Goal: Information Seeking & Learning: Learn about a topic

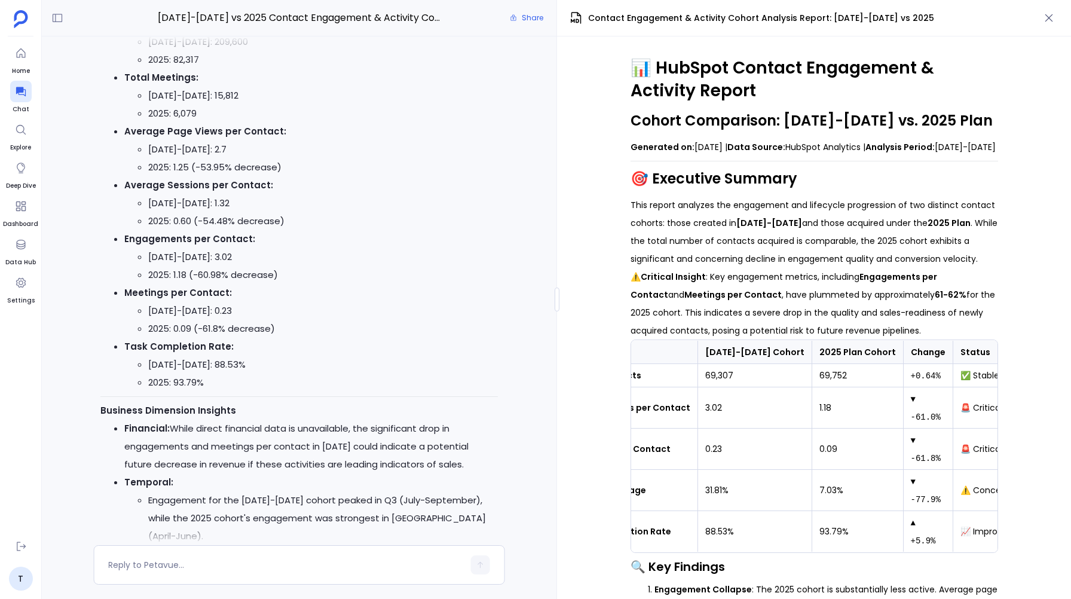
click at [466, 338] on li "2025: 0.09 (-61.8% decrease)" at bounding box center [323, 329] width 350 height 18
click at [1053, 16] on icon "button" at bounding box center [1049, 18] width 12 height 12
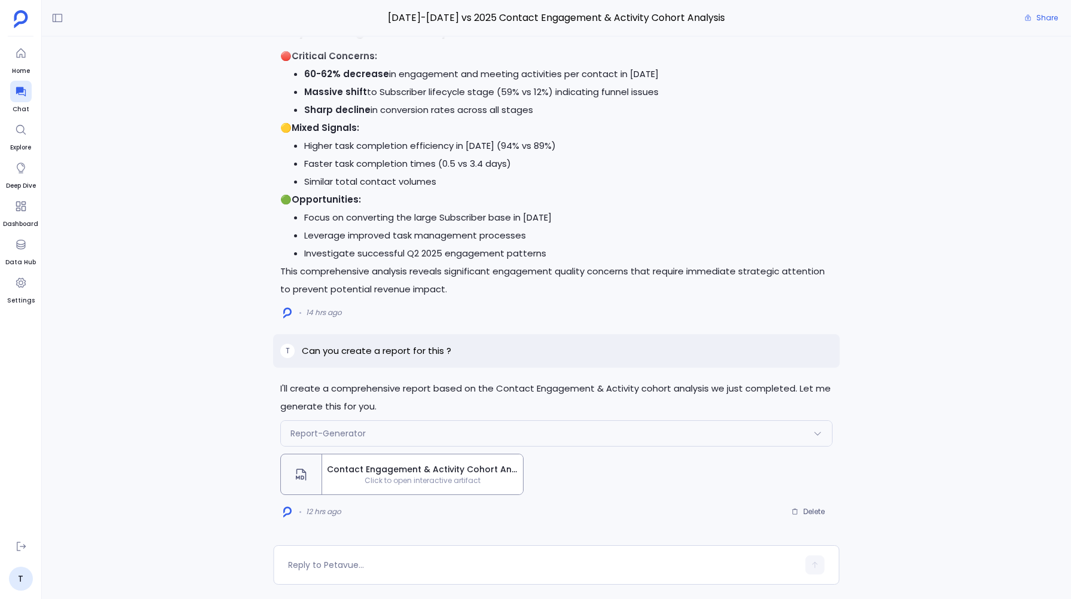
click at [435, 348] on p "Can you create a report for this ?" at bounding box center [376, 351] width 149 height 14
copy p "Can you create a report for this ?"
click at [435, 348] on p "Can you create a report for this ?" at bounding box center [376, 351] width 149 height 14
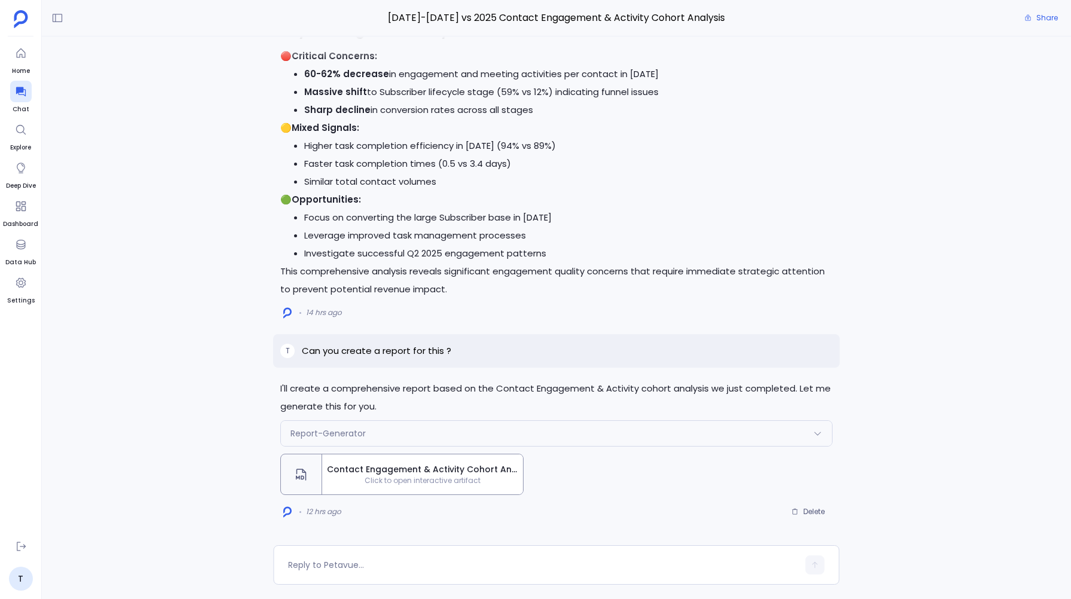
click at [453, 471] on span "Contact Engagement & Activity Cohort Analysis Report: 2023-2024 vs 2025" at bounding box center [422, 469] width 191 height 13
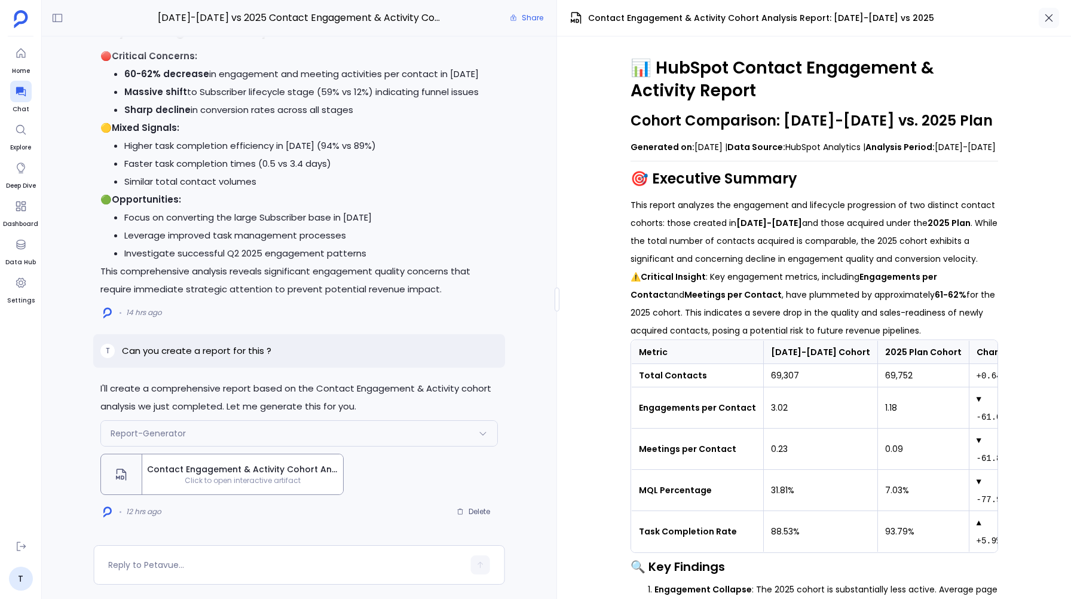
click at [1047, 17] on icon "button" at bounding box center [1049, 18] width 12 height 12
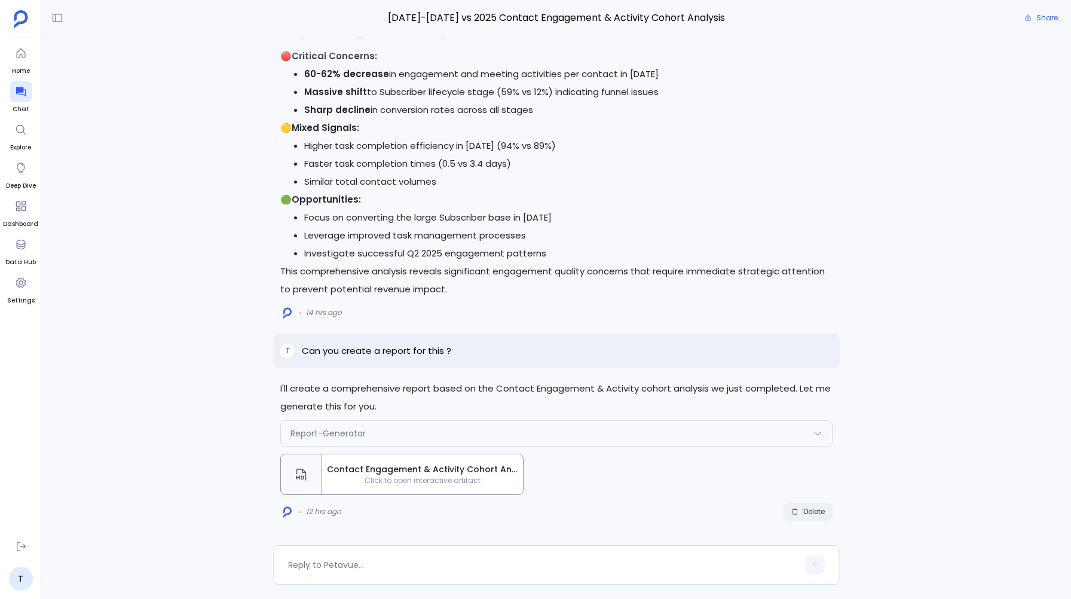
click at [807, 514] on span "Delete" at bounding box center [815, 512] width 22 height 10
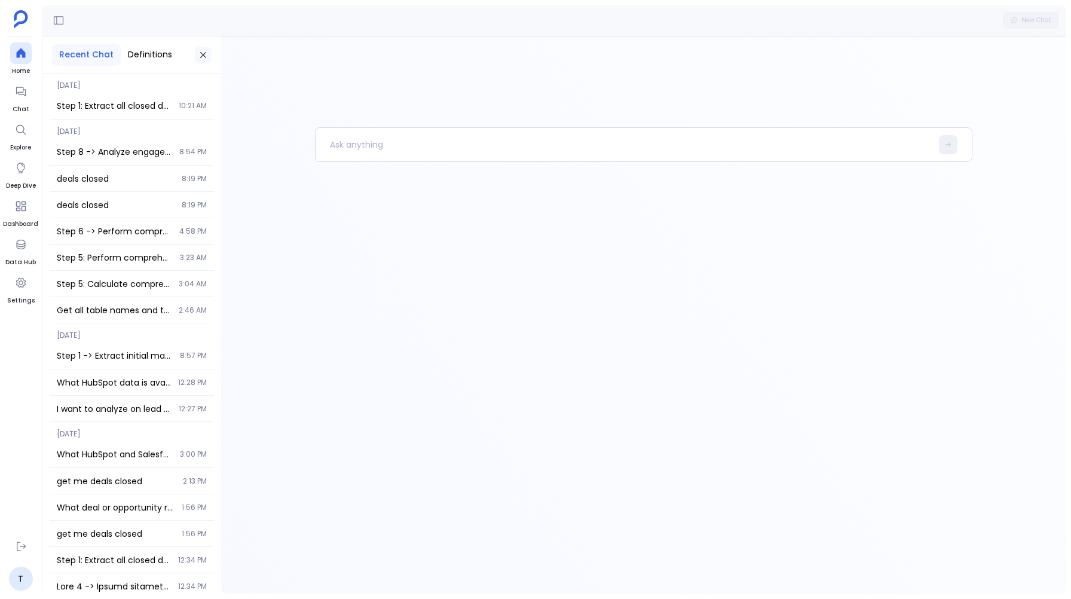
click at [200, 54] on icon at bounding box center [203, 55] width 10 height 10
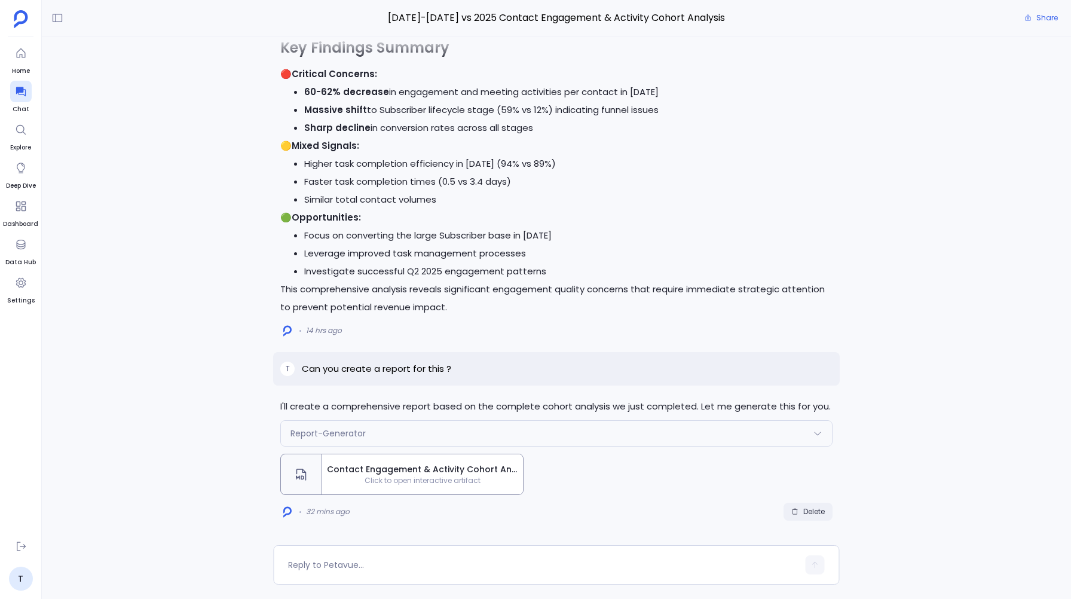
click at [810, 515] on span "Delete" at bounding box center [815, 512] width 22 height 10
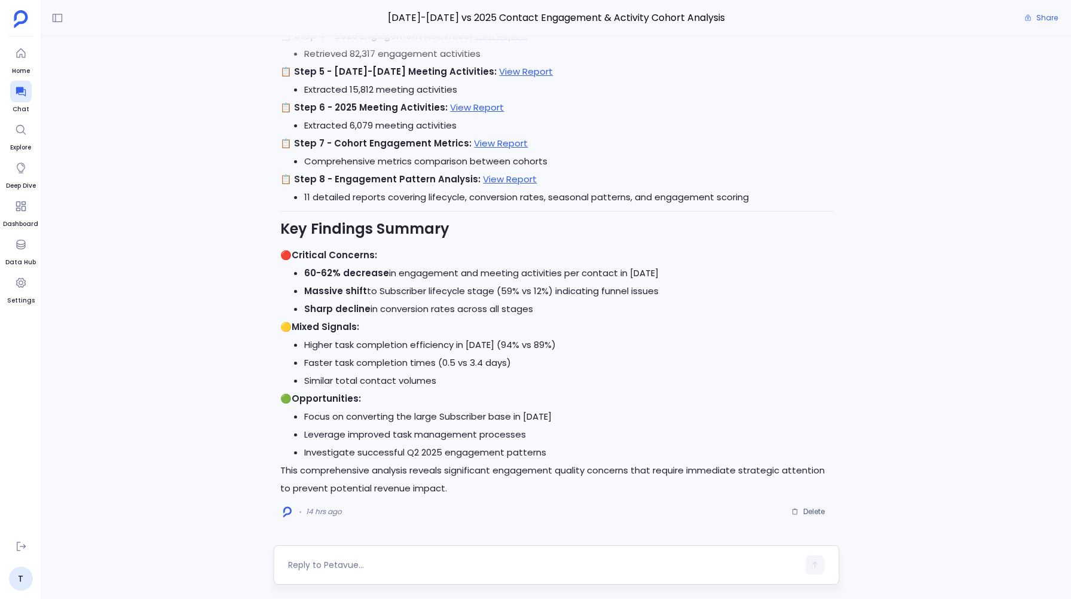
click at [297, 566] on textarea at bounding box center [543, 565] width 510 height 12
type textarea "Can you create a report for this ?"
click at [816, 561] on icon "button" at bounding box center [815, 565] width 8 height 8
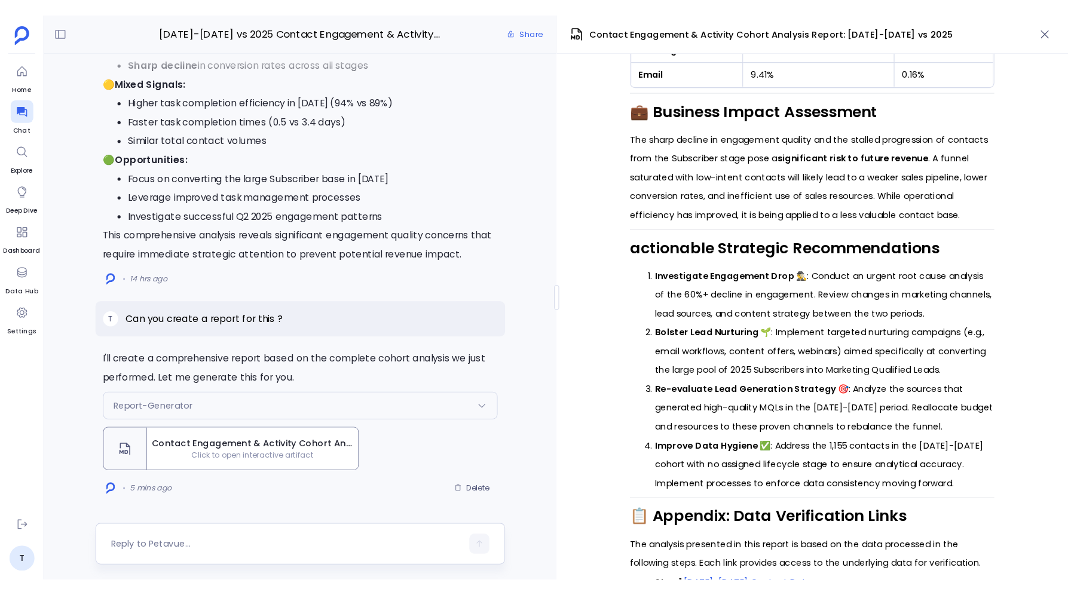
scroll to position [1783, 0]
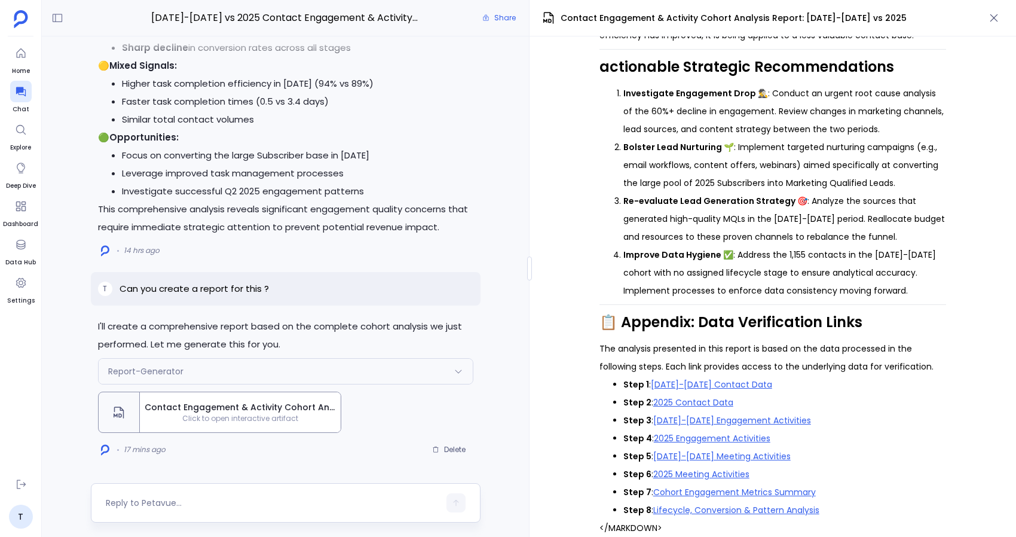
click at [541, 147] on div "📊 HubSpot Contact Engagement & Activity Analysis Cohort Comparison Report: 2023…" at bounding box center [773, 286] width 487 height 500
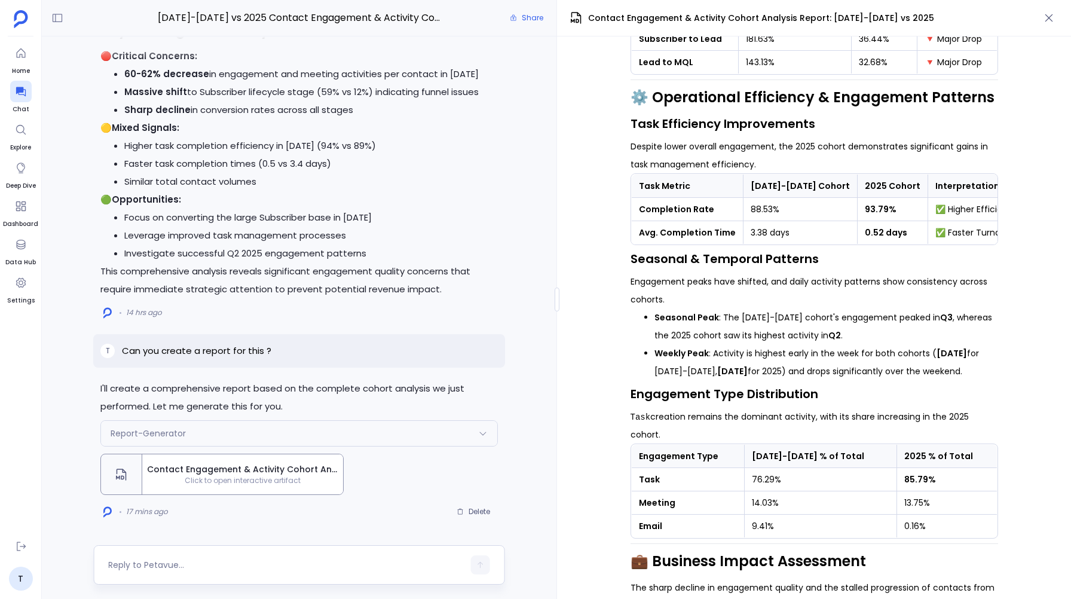
scroll to position [1644, 0]
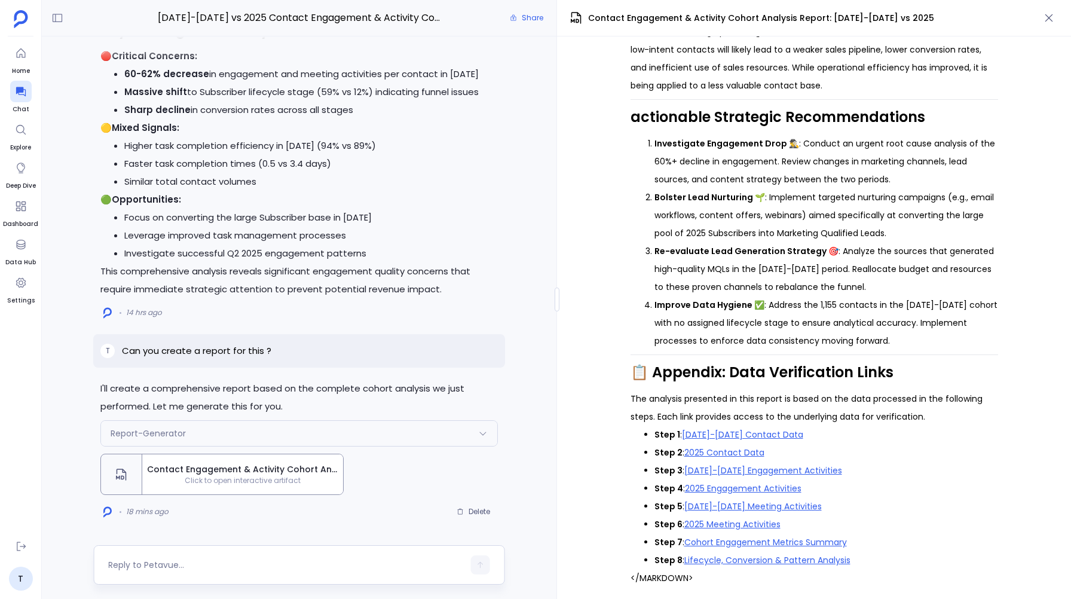
click at [288, 96] on li "Massive shift to Subscriber lifecycle stage (59% vs 12%) indicating funnel issu…" at bounding box center [311, 92] width 374 height 18
click at [298, 238] on li "Leverage improved task management processes" at bounding box center [311, 236] width 374 height 18
click at [255, 350] on p "Can you create a report for this ?" at bounding box center [196, 351] width 149 height 14
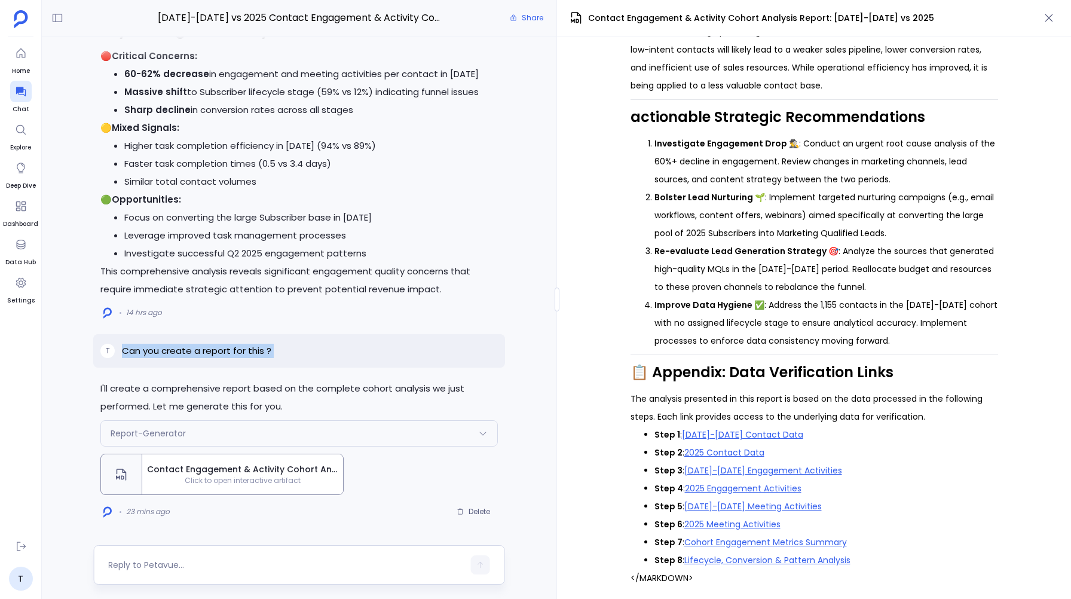
copy p "Can you create a report for this ?"
click at [782, 292] on li "Re-evaluate Lead Generation Strategy 🎯 : Analyze the sources that generated hig…" at bounding box center [827, 269] width 344 height 54
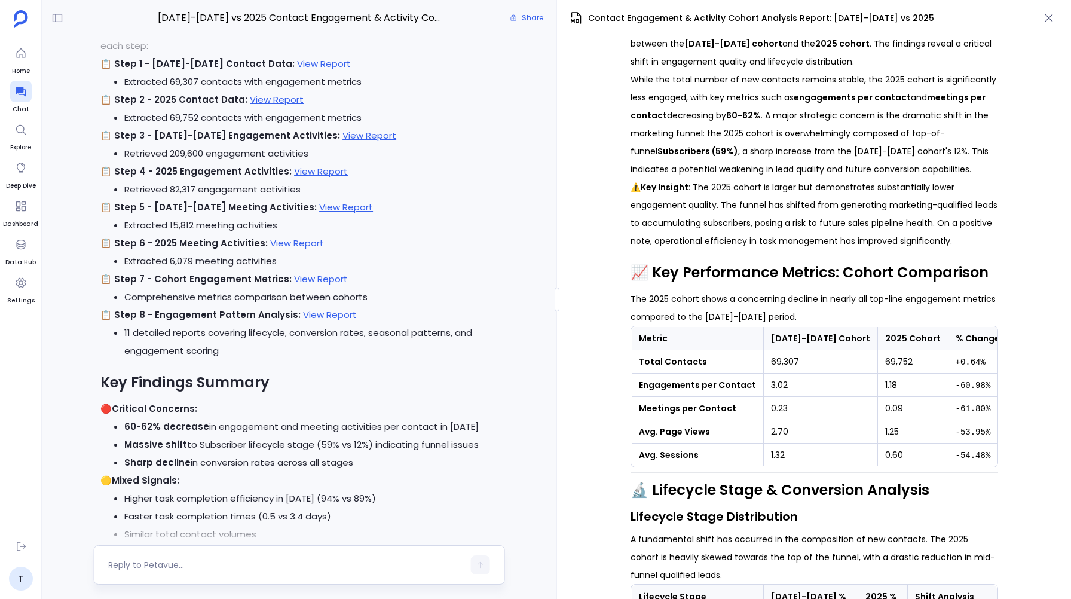
scroll to position [-366, 0]
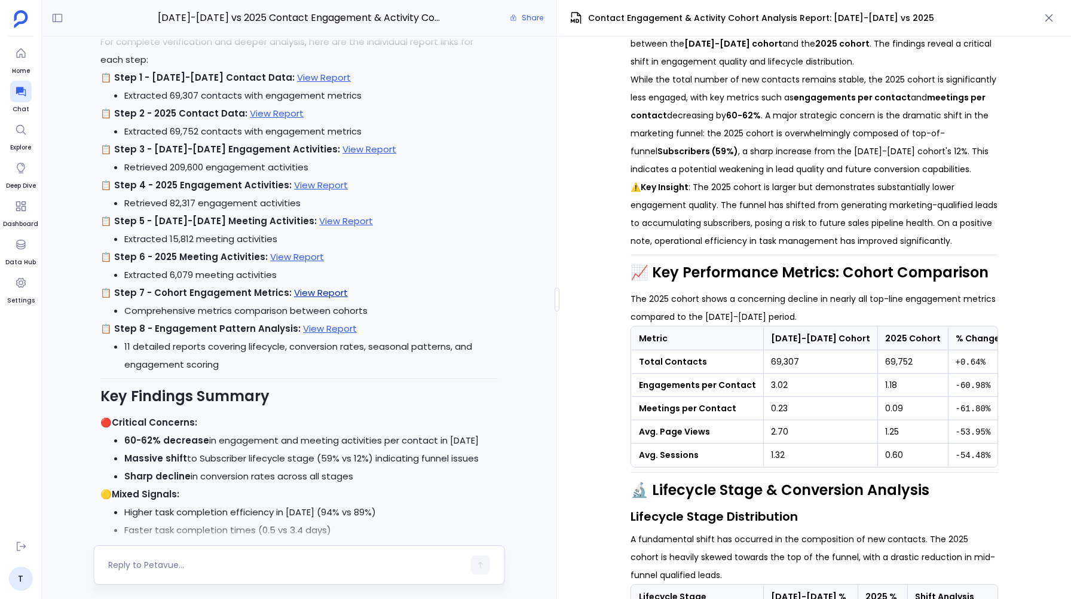
click at [294, 293] on link "View Report" at bounding box center [321, 292] width 54 height 13
click at [317, 328] on link "View Report" at bounding box center [330, 328] width 54 height 13
click at [652, 368] on strong "Total Contacts" at bounding box center [673, 362] width 68 height 12
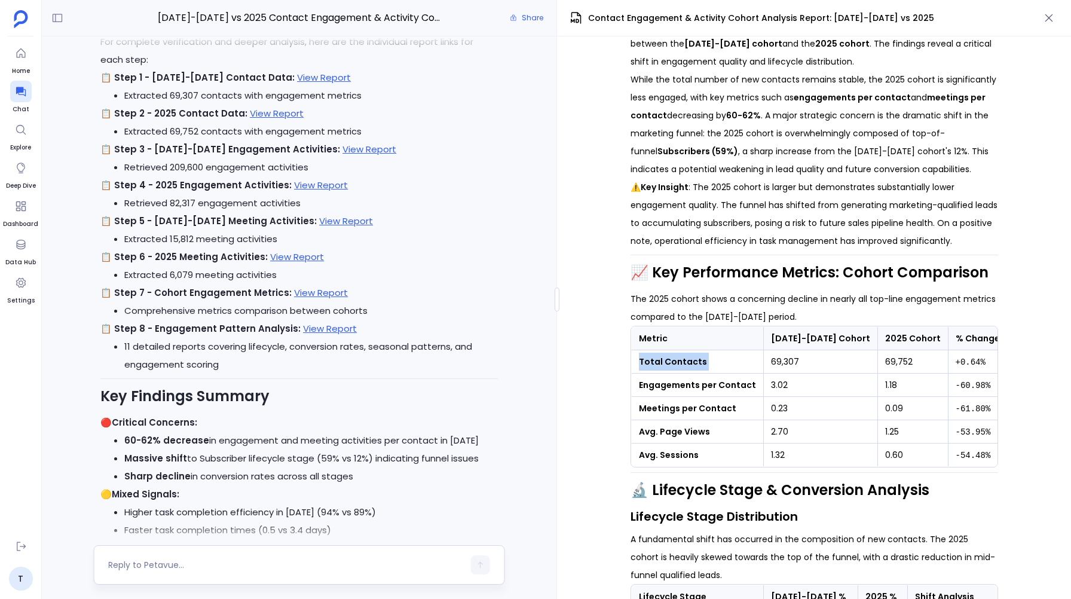
copy strong "Total Contacts"
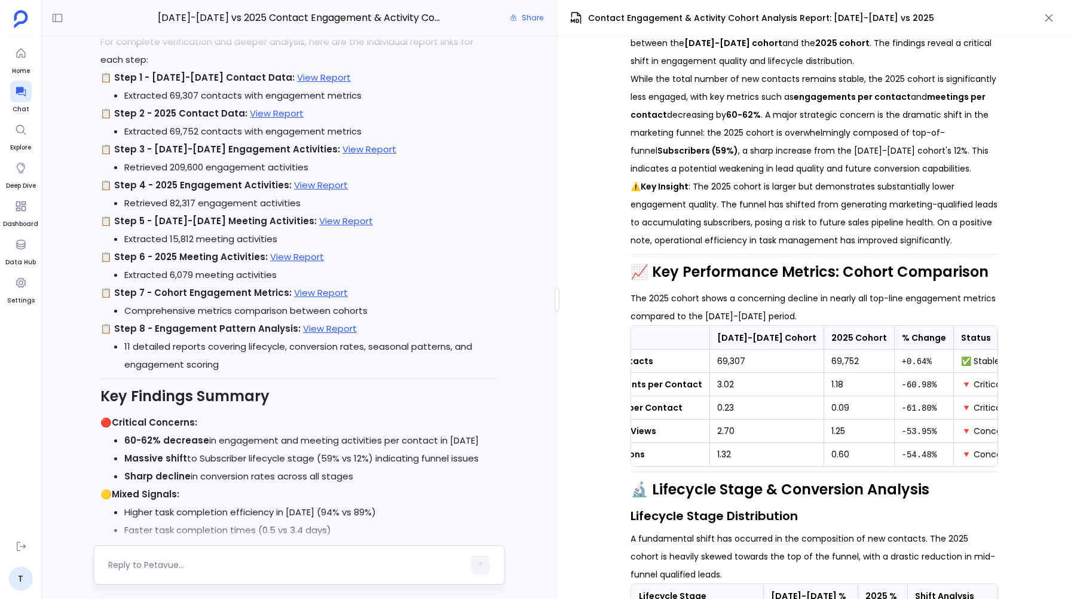
scroll to position [0, 0]
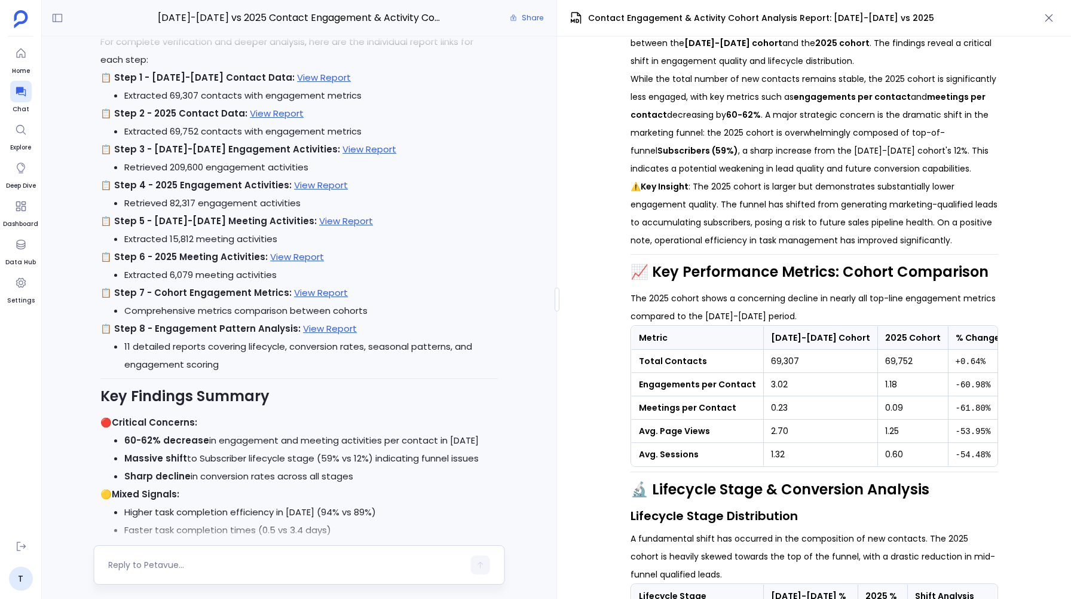
click at [737, 390] on strong "Engagements per Contact" at bounding box center [697, 384] width 117 height 12
copy strong "Engagements per Contact"
click at [716, 414] on strong "Meetings per Contact" at bounding box center [687, 408] width 97 height 12
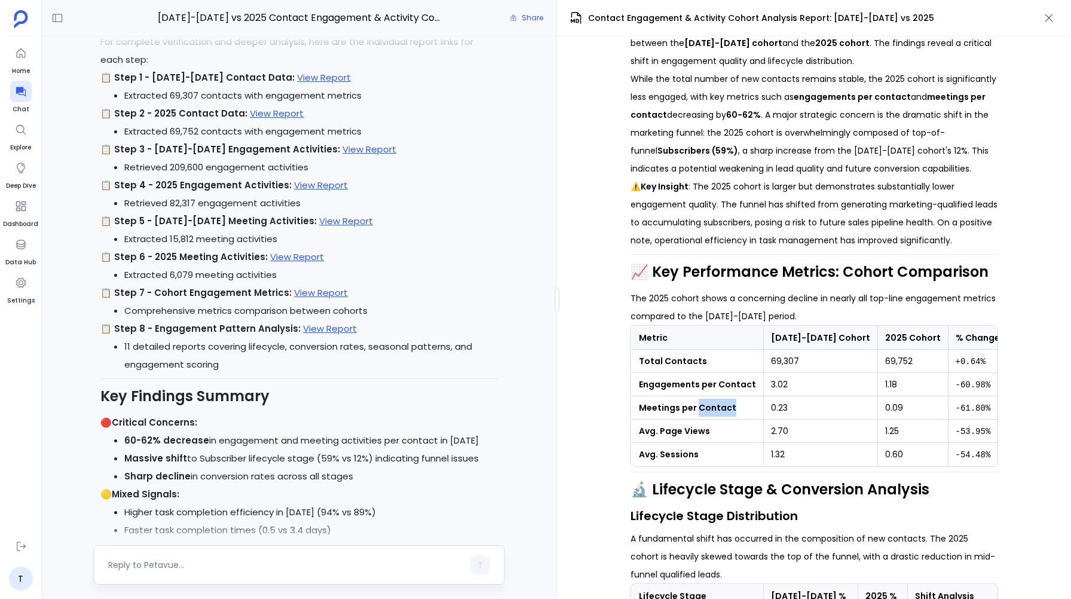
click at [716, 414] on strong "Meetings per Contact" at bounding box center [687, 408] width 97 height 12
copy strong "Meetings per Contact"
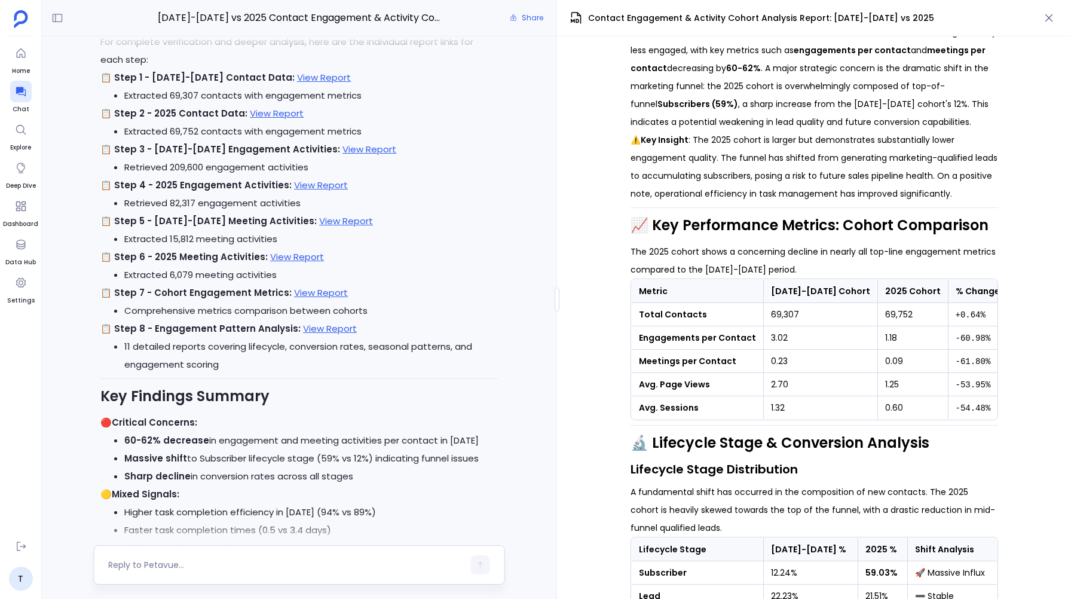
scroll to position [-2420, 0]
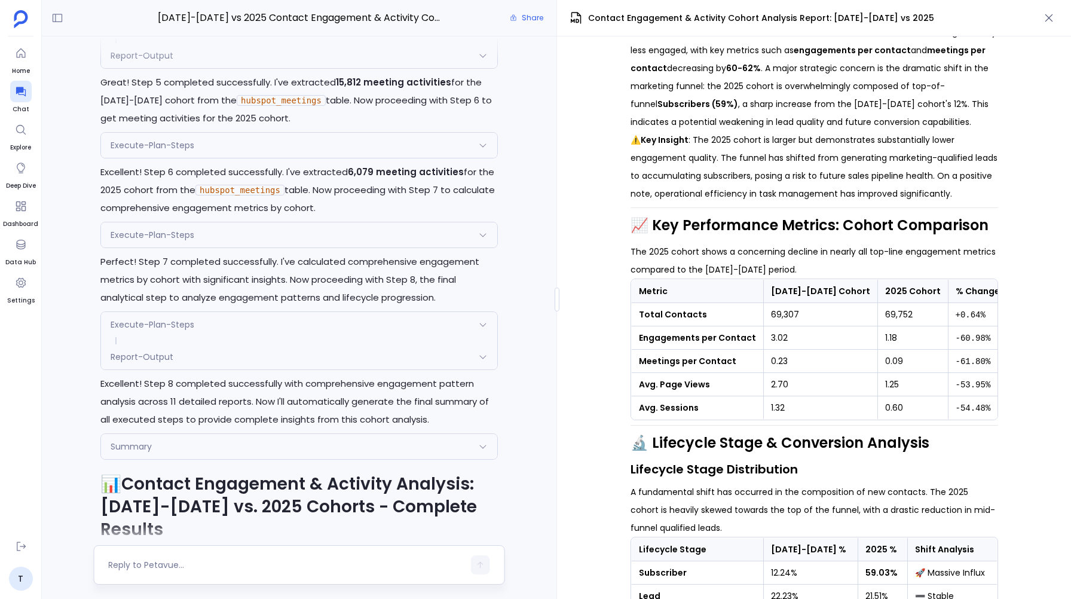
click at [486, 240] on icon at bounding box center [483, 235] width 10 height 10
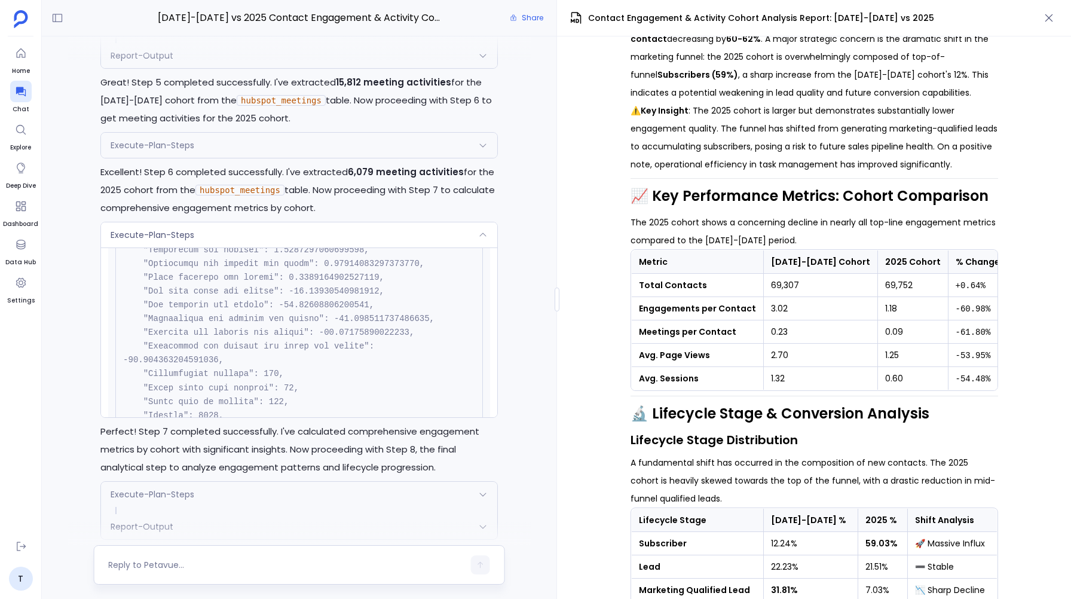
scroll to position [284, 0]
click at [735, 313] on strong "Engagements per Contact" at bounding box center [697, 307] width 117 height 12
copy strong "Engagements per Contact"
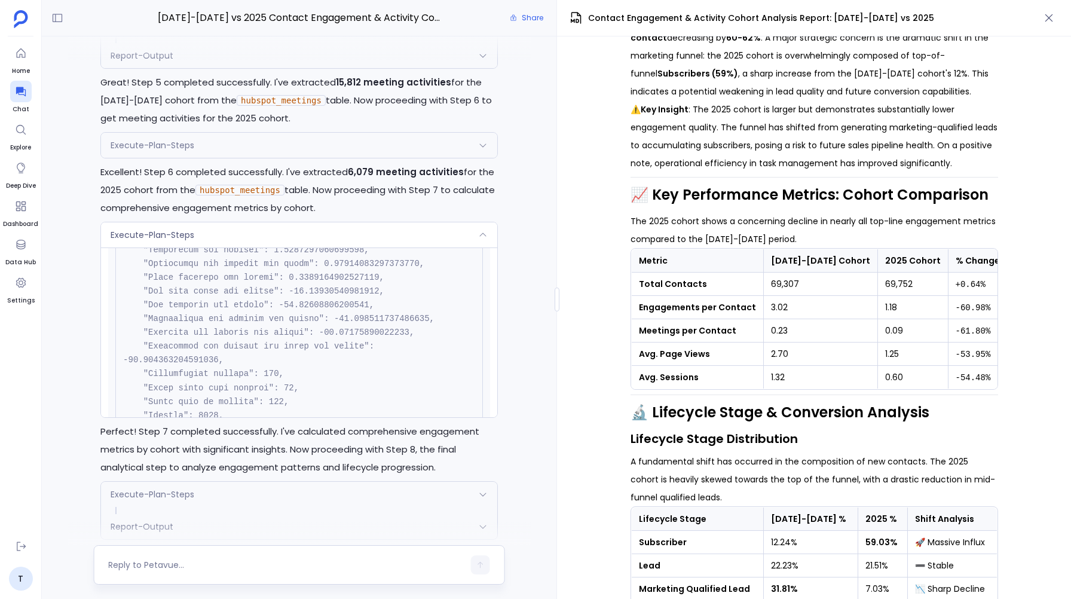
click at [703, 360] on strong "Avg. Page Views" at bounding box center [674, 354] width 71 height 12
copy strong "Avg. Page Views"
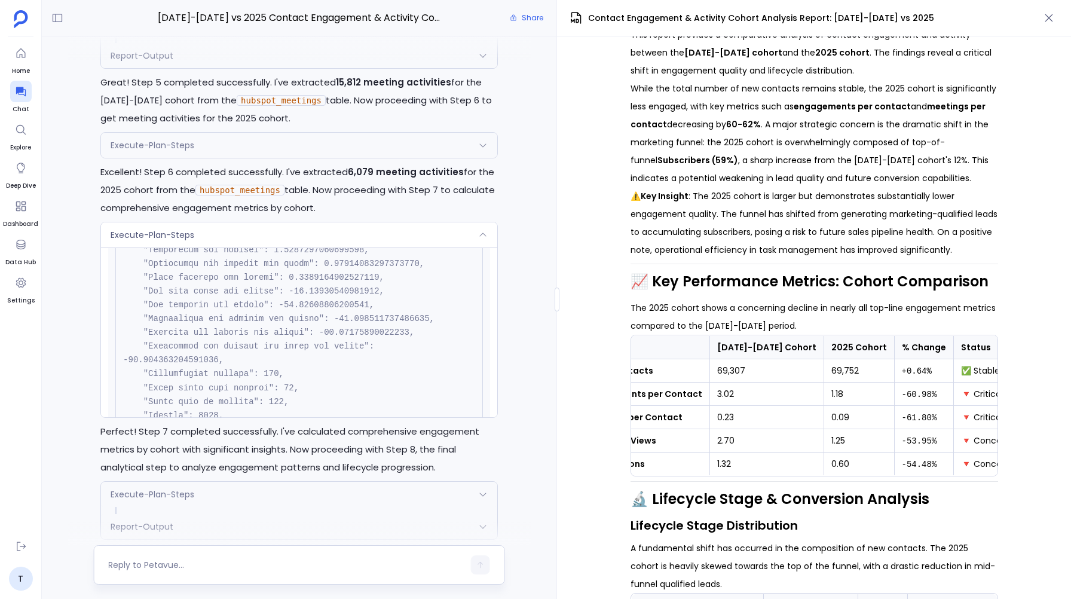
scroll to position [0, 0]
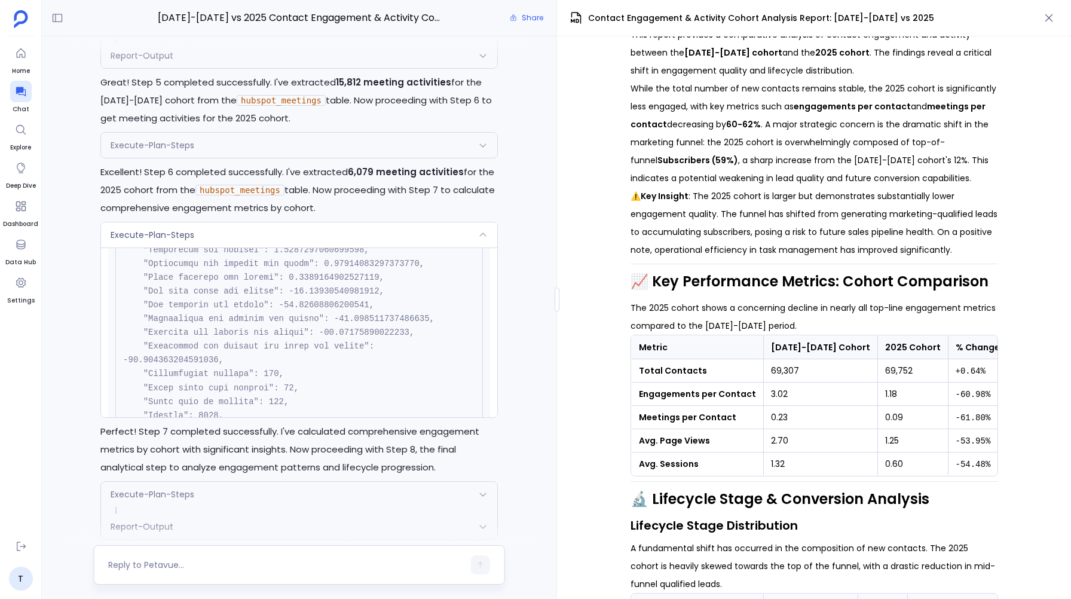
click at [685, 470] on strong "Avg. Sessions" at bounding box center [669, 464] width 60 height 12
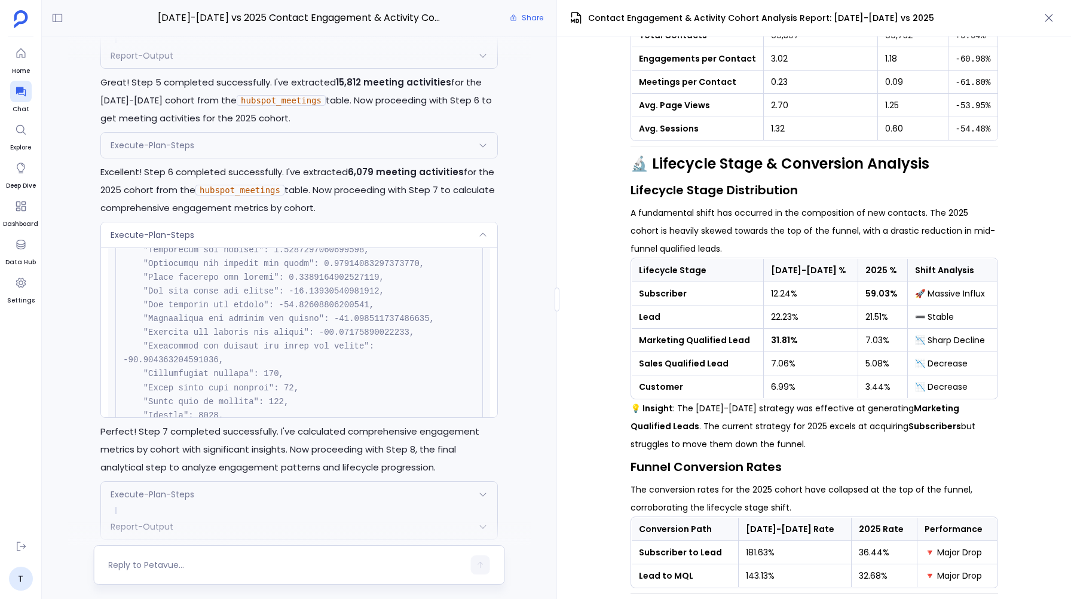
scroll to position [552, 0]
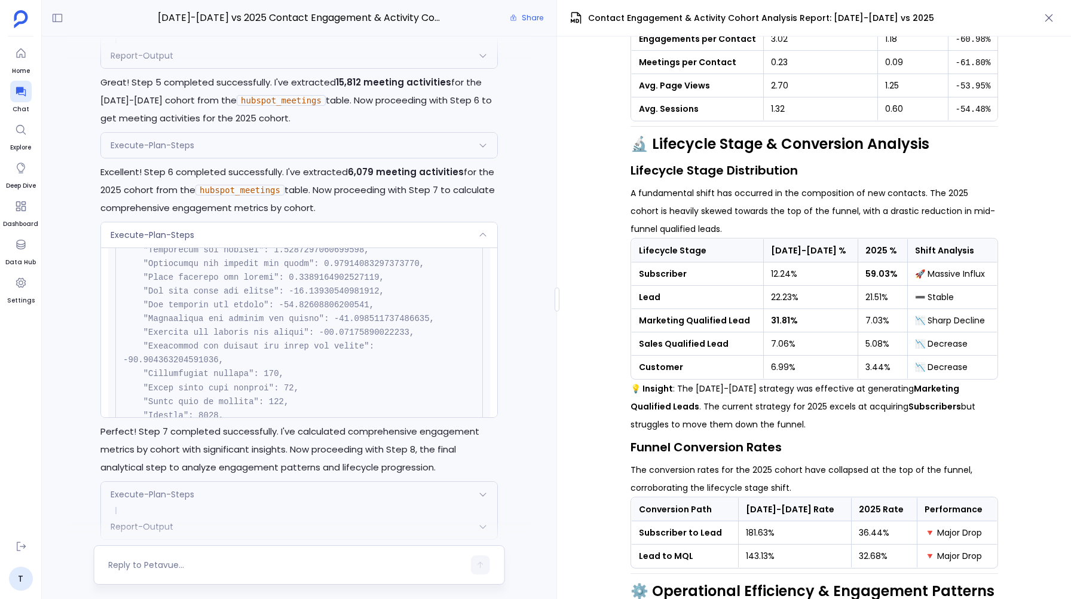
click at [658, 280] on strong "Subscriber" at bounding box center [663, 274] width 48 height 12
click at [652, 303] on strong "Lead" at bounding box center [650, 297] width 22 height 12
click at [478, 240] on icon at bounding box center [483, 235] width 10 height 10
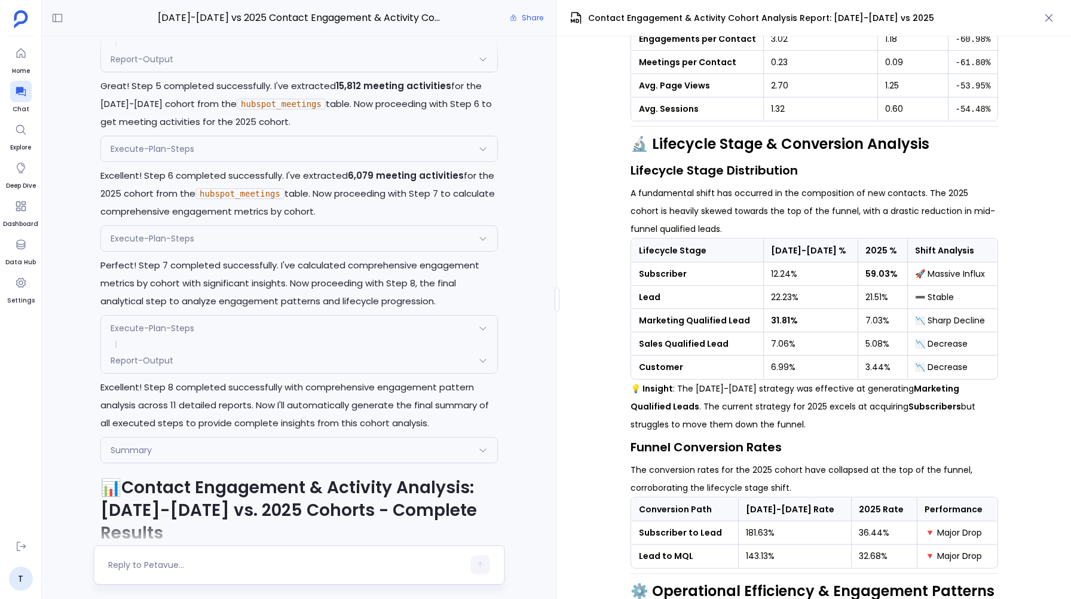
scroll to position [-2420, 0]
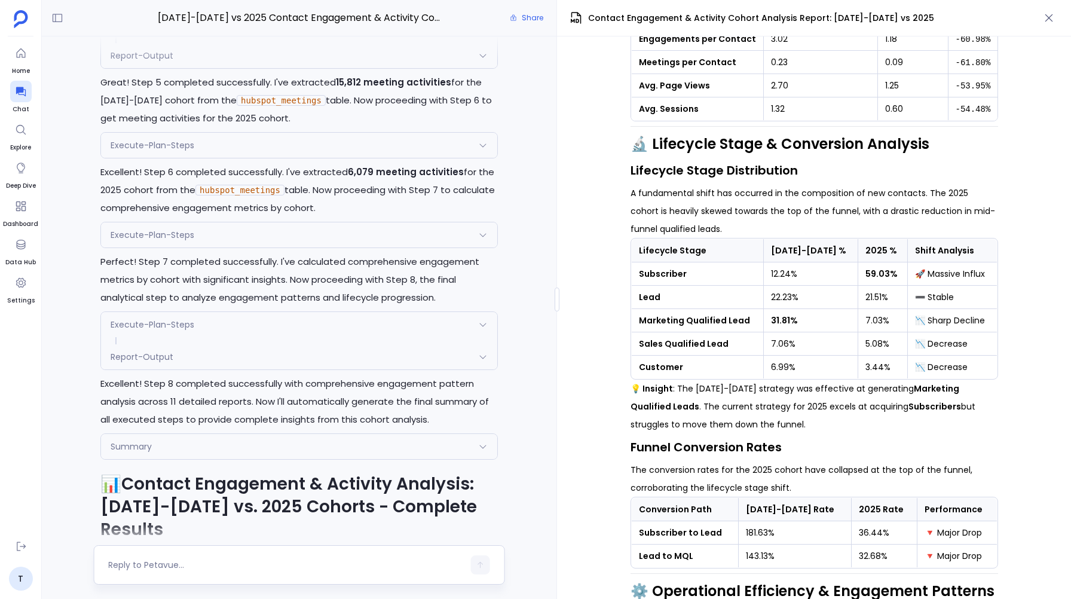
click at [483, 359] on icon at bounding box center [482, 357] width 7 height 4
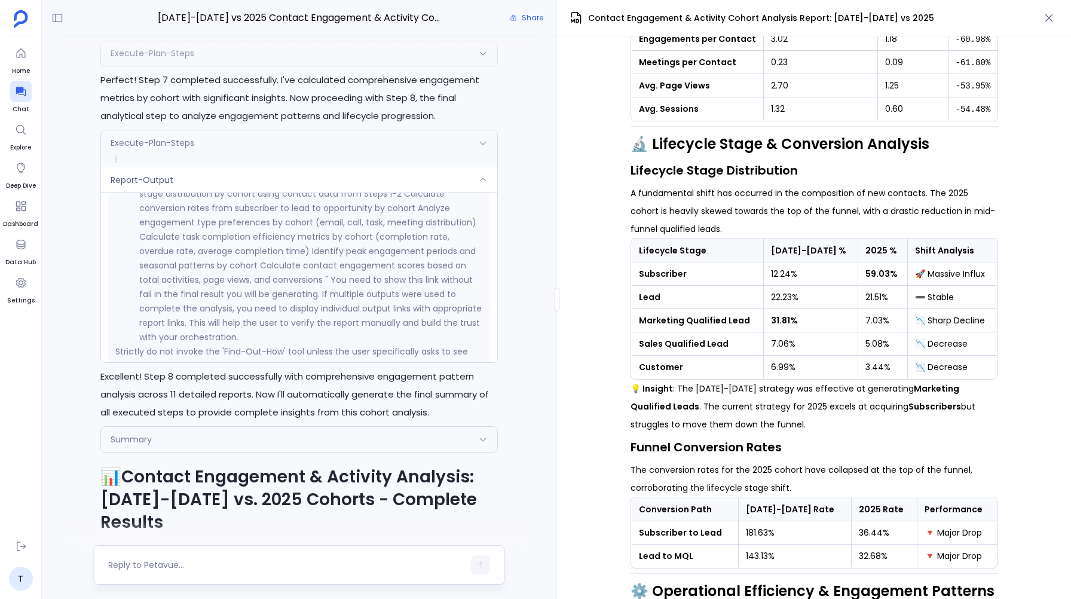
scroll to position [18802, 0]
click at [650, 303] on strong "Lead" at bounding box center [650, 297] width 22 height 12
copy strong "Lead"
click at [663, 326] on strong "Marketing Qualified Lead" at bounding box center [694, 320] width 111 height 12
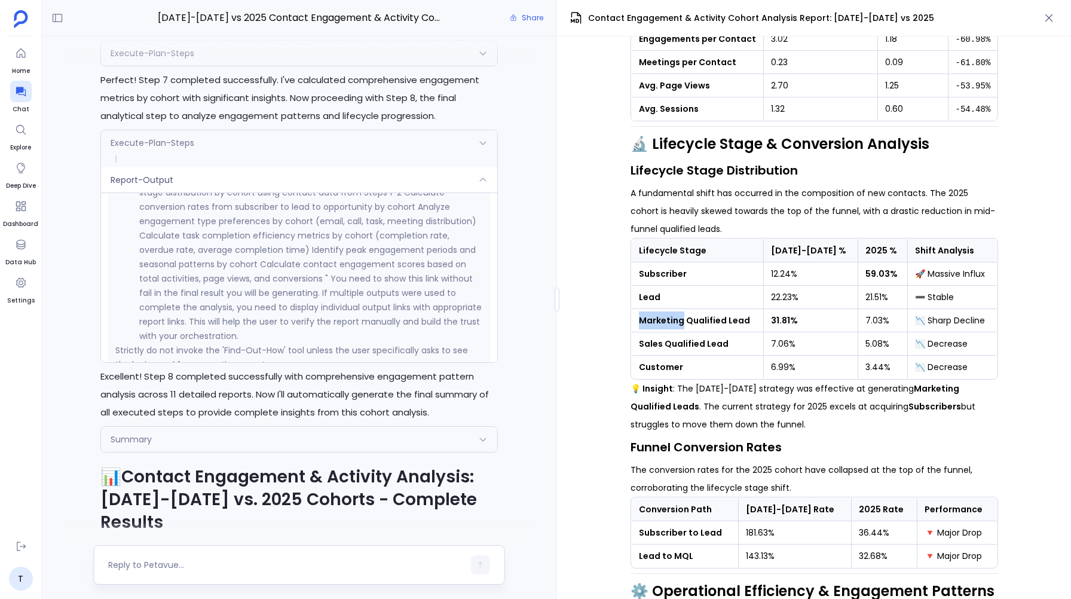
click at [663, 326] on strong "Marketing Qualified Lead" at bounding box center [694, 320] width 111 height 12
copy strong "Marketing Qualified Lead"
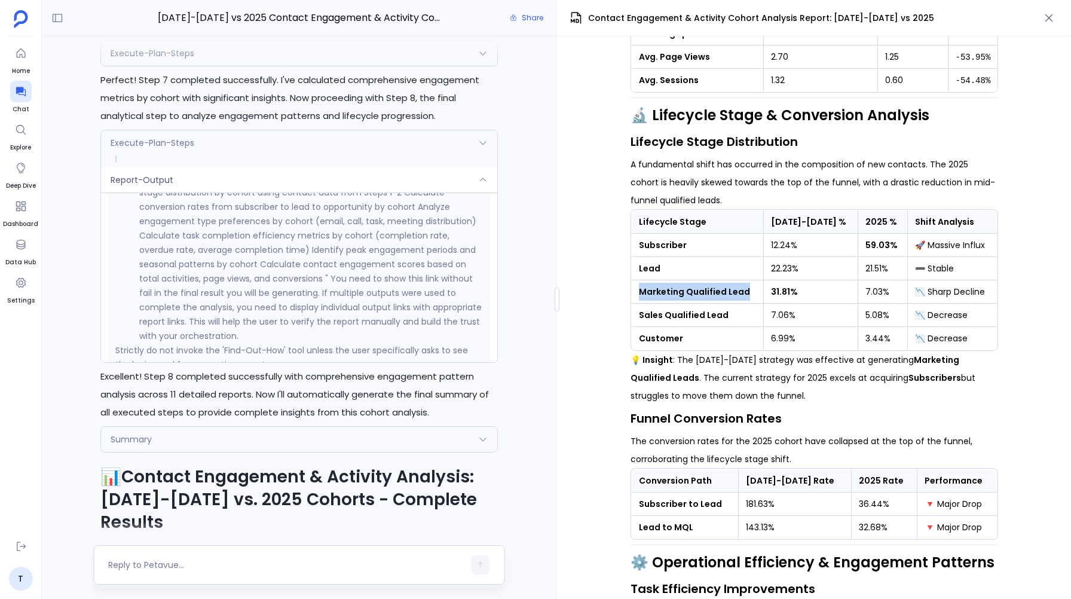
scroll to position [588, 0]
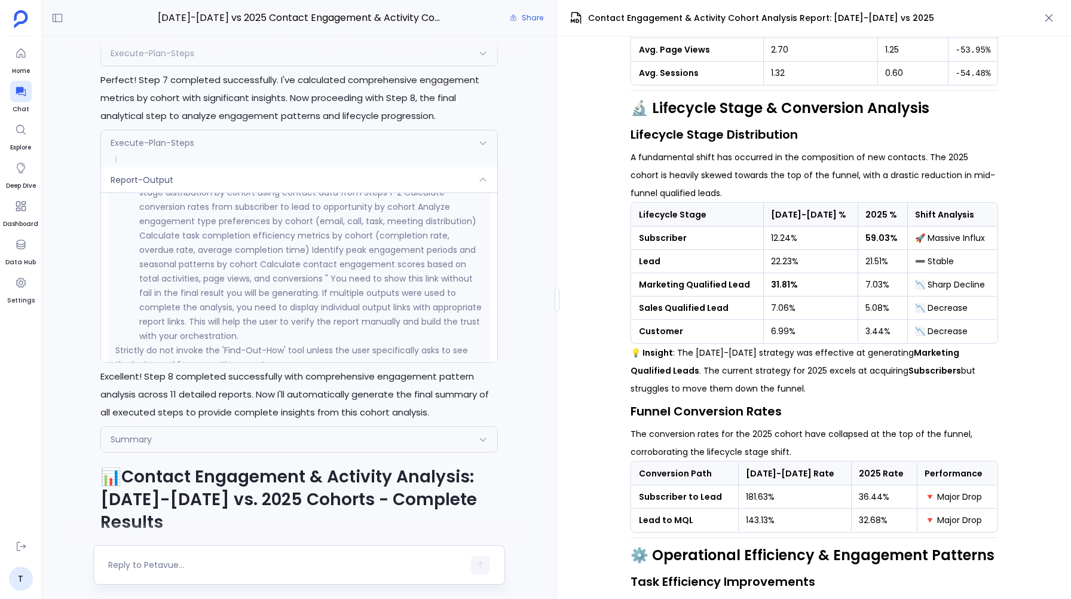
click at [694, 314] on strong "Sales Qualified Lead" at bounding box center [684, 308] width 90 height 12
copy strong "Sales Qualified Lead"
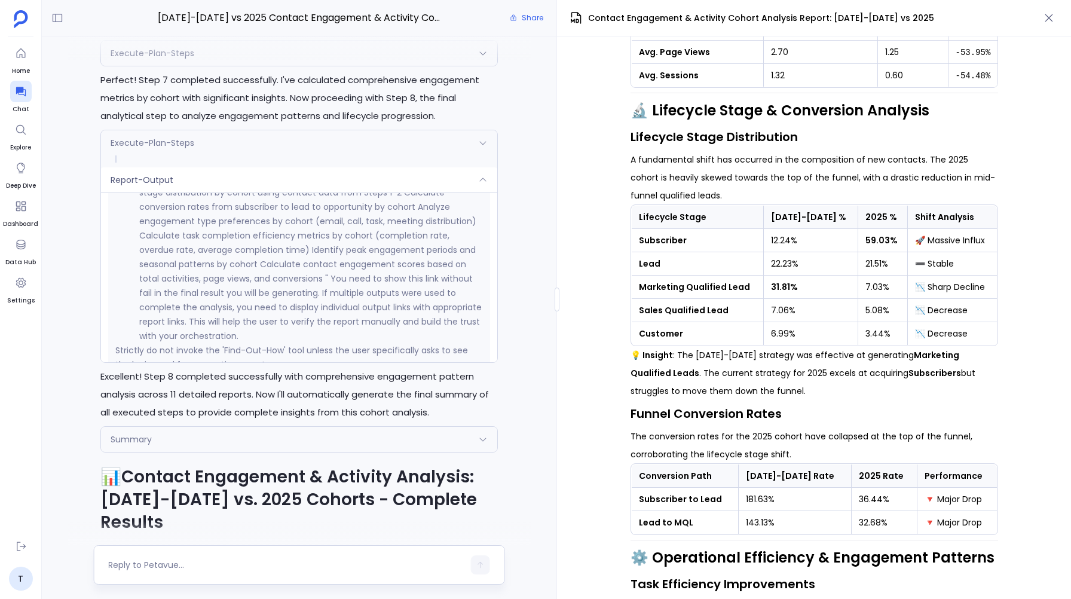
click at [661, 340] on strong "Customer" at bounding box center [661, 334] width 44 height 12
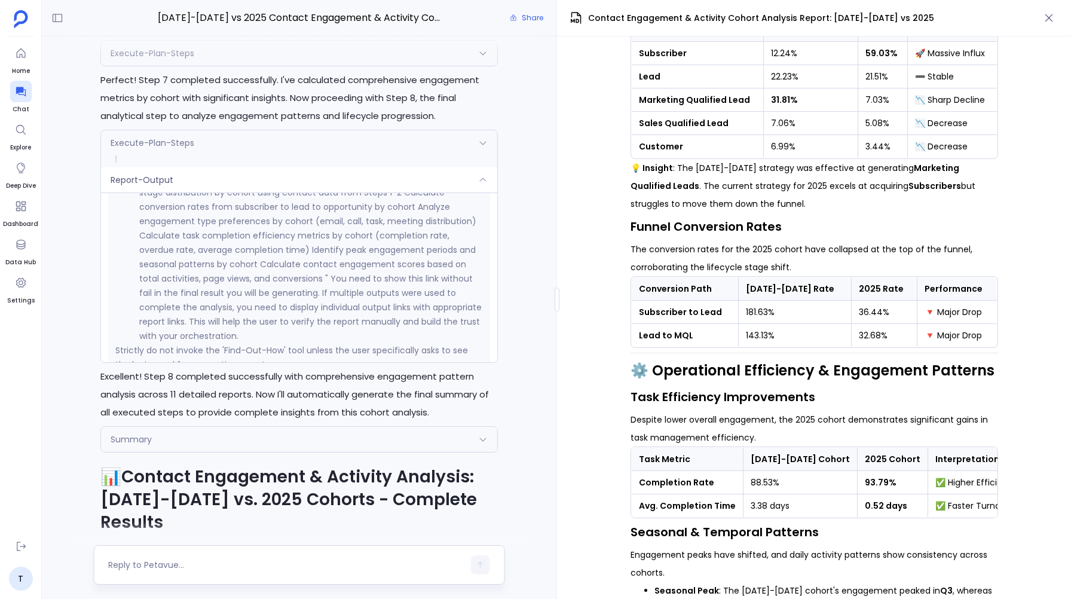
scroll to position [780, 0]
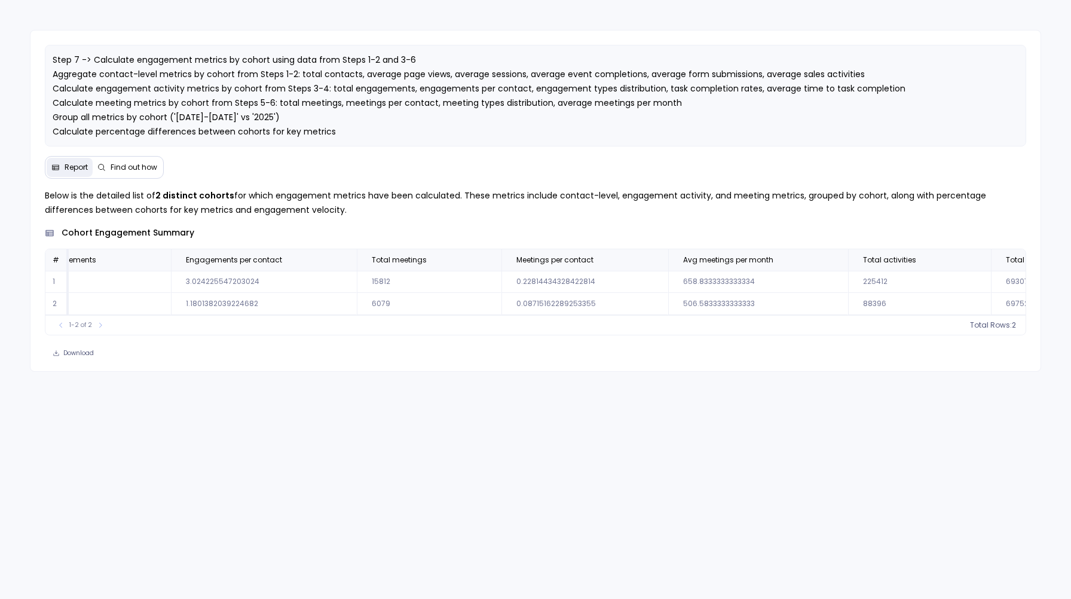
scroll to position [0, 2744]
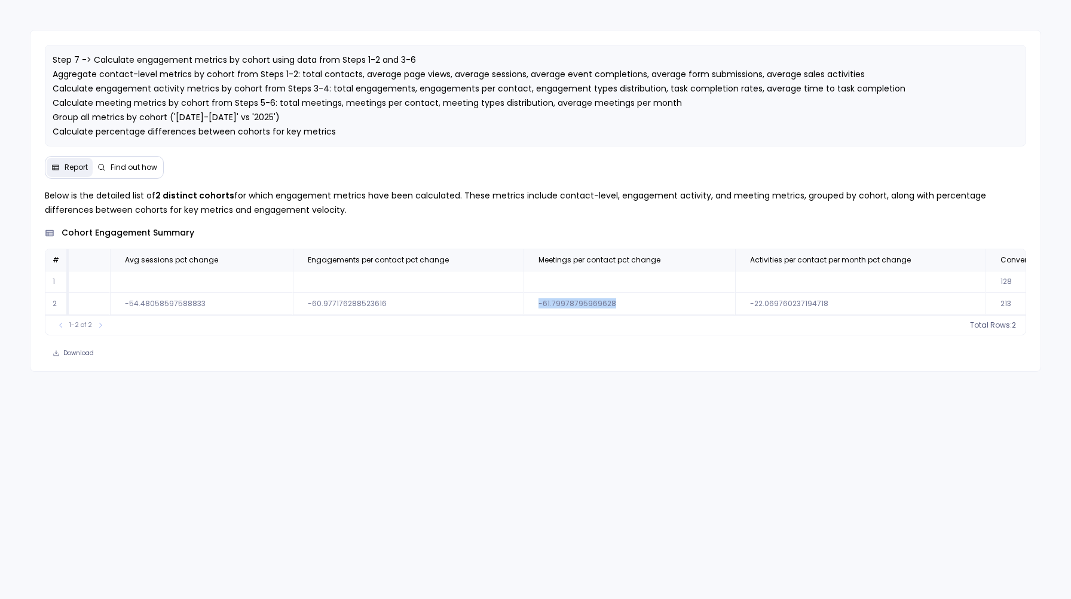
drag, startPoint x: 575, startPoint y: 303, endPoint x: 494, endPoint y: 307, distance: 80.8
click at [524, 307] on td "-61.79978795969628" at bounding box center [630, 304] width 212 height 22
copy td "-61.79978795969628"
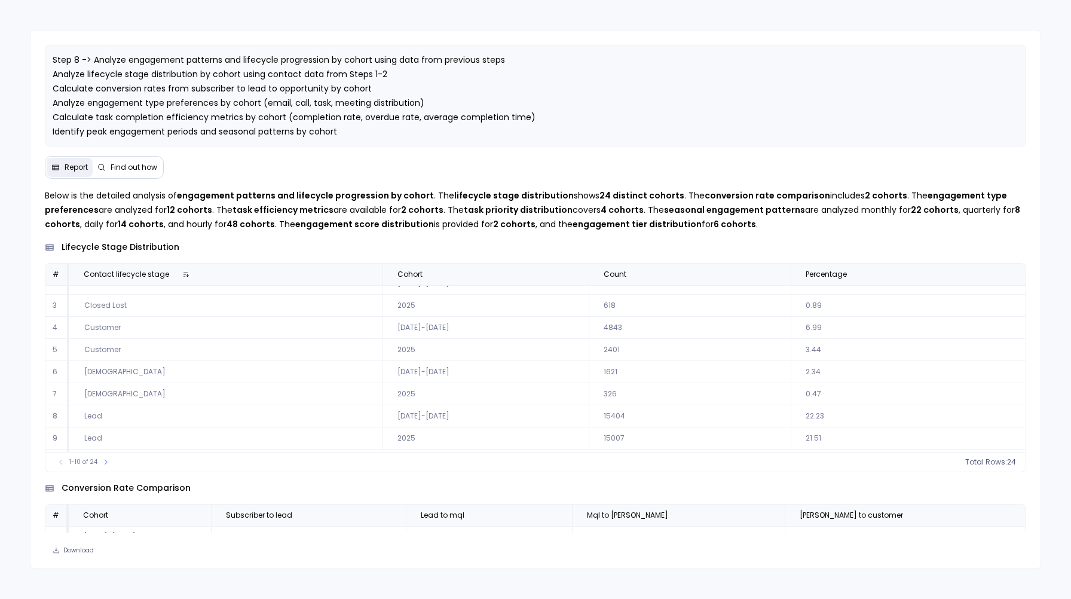
scroll to position [54, 0]
click at [104, 463] on icon at bounding box center [105, 462] width 7 height 7
click at [59, 463] on icon at bounding box center [60, 462] width 7 height 7
click at [105, 465] on icon at bounding box center [105, 462] width 7 height 7
click at [106, 465] on icon at bounding box center [109, 462] width 7 height 7
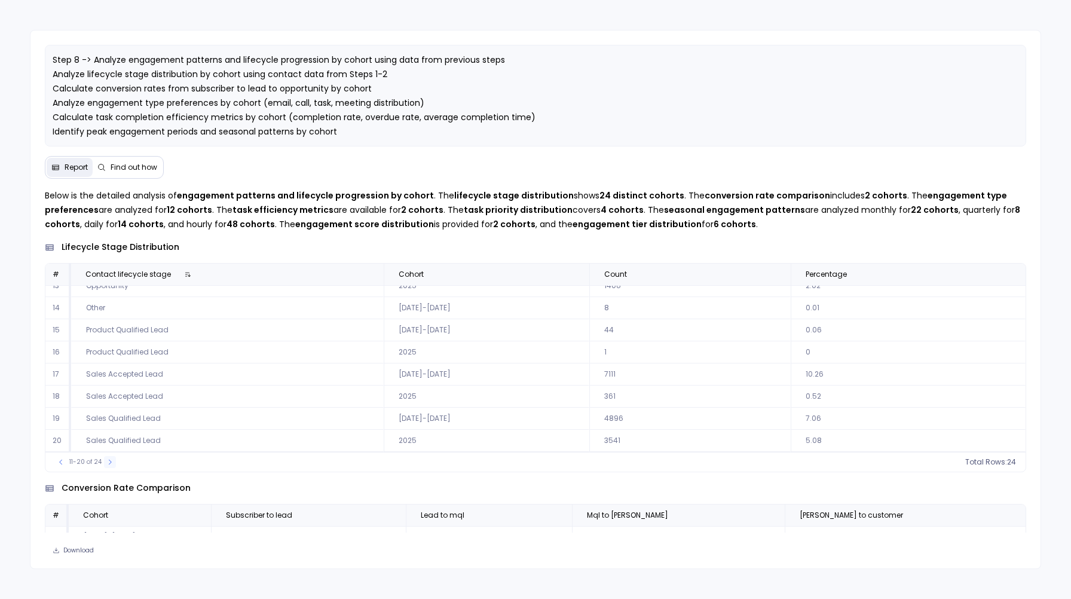
scroll to position [0, 0]
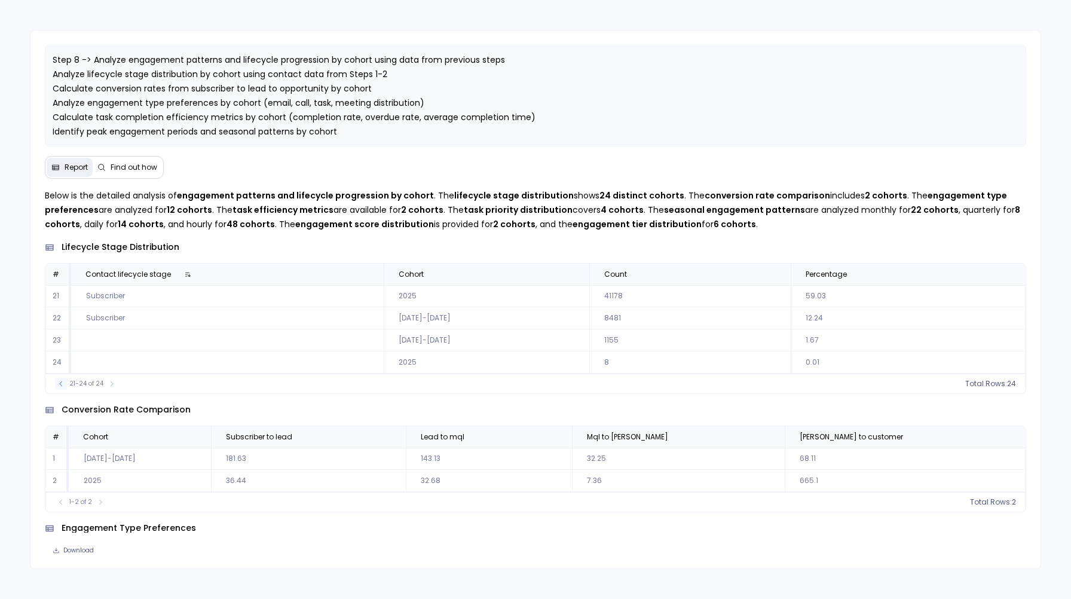
click at [61, 383] on icon at bounding box center [60, 383] width 7 height 7
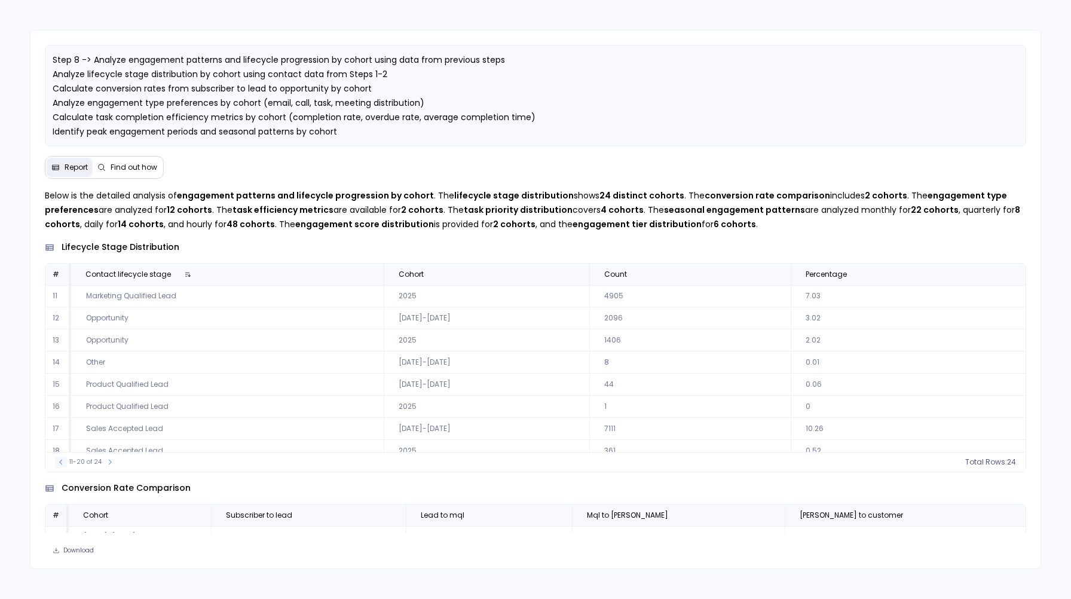
click at [57, 461] on icon at bounding box center [60, 462] width 7 height 7
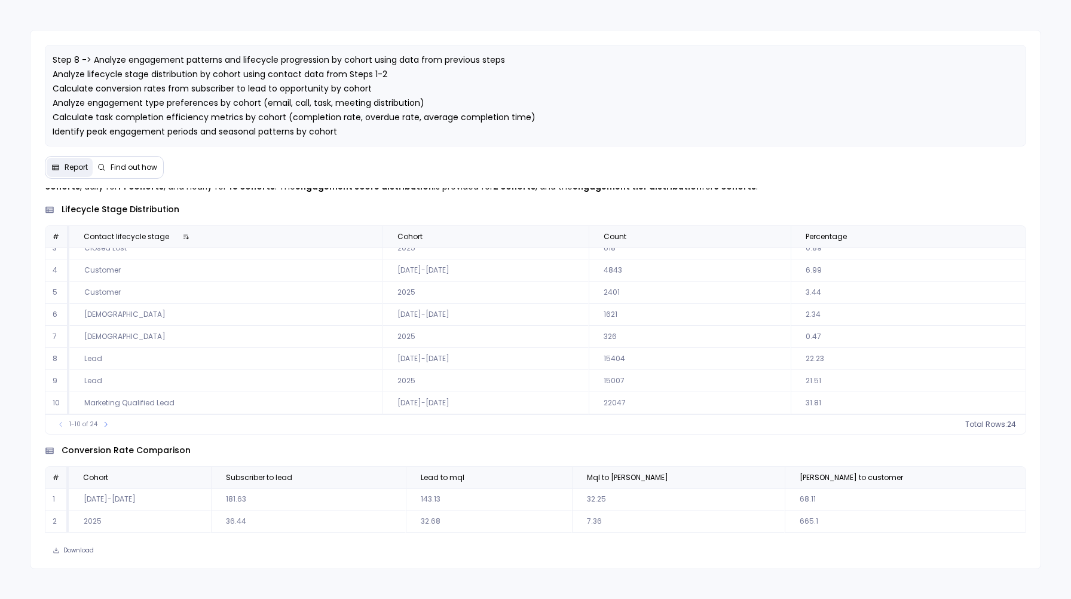
scroll to position [39, 0]
click at [105, 421] on icon at bounding box center [105, 423] width 7 height 7
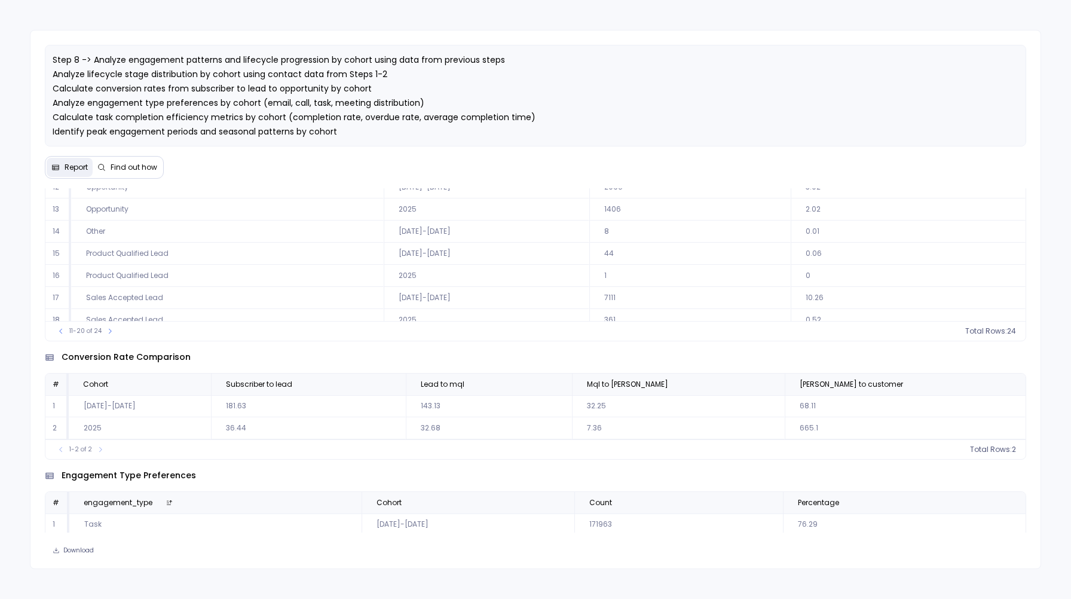
scroll to position [128, 0]
click at [62, 337] on icon at bounding box center [60, 334] width 7 height 7
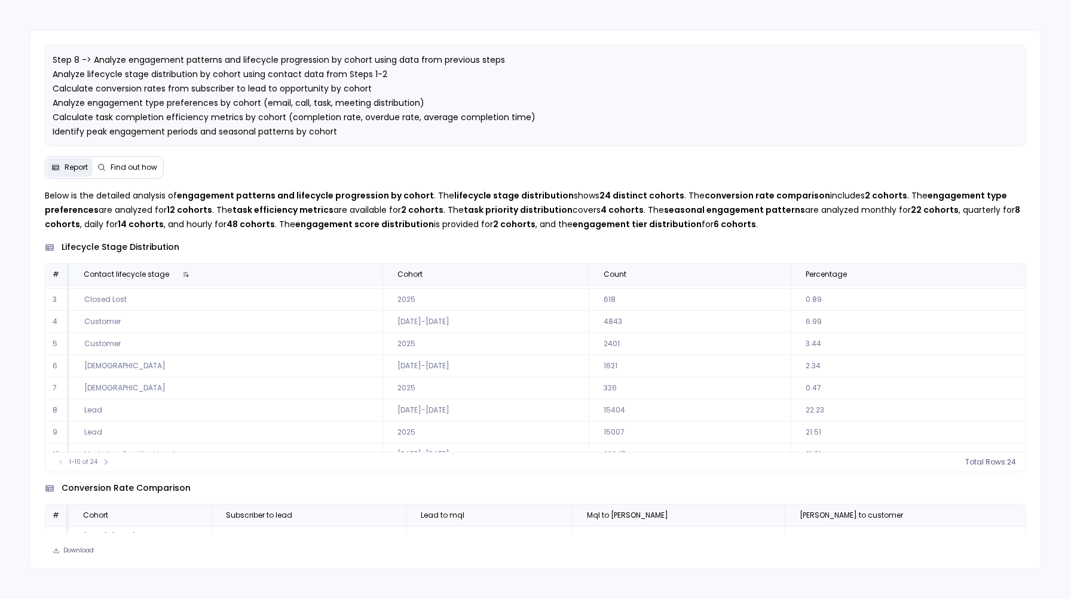
scroll to position [54, 0]
click at [100, 465] on button at bounding box center [106, 462] width 12 height 12
click at [111, 466] on button at bounding box center [110, 462] width 12 height 12
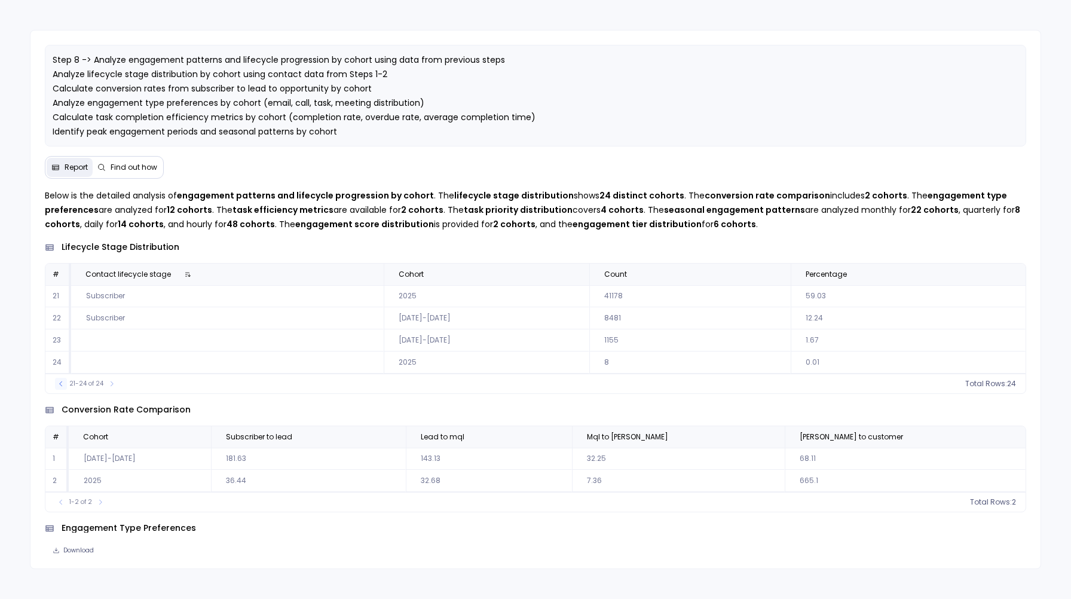
click at [57, 384] on icon at bounding box center [60, 383] width 7 height 7
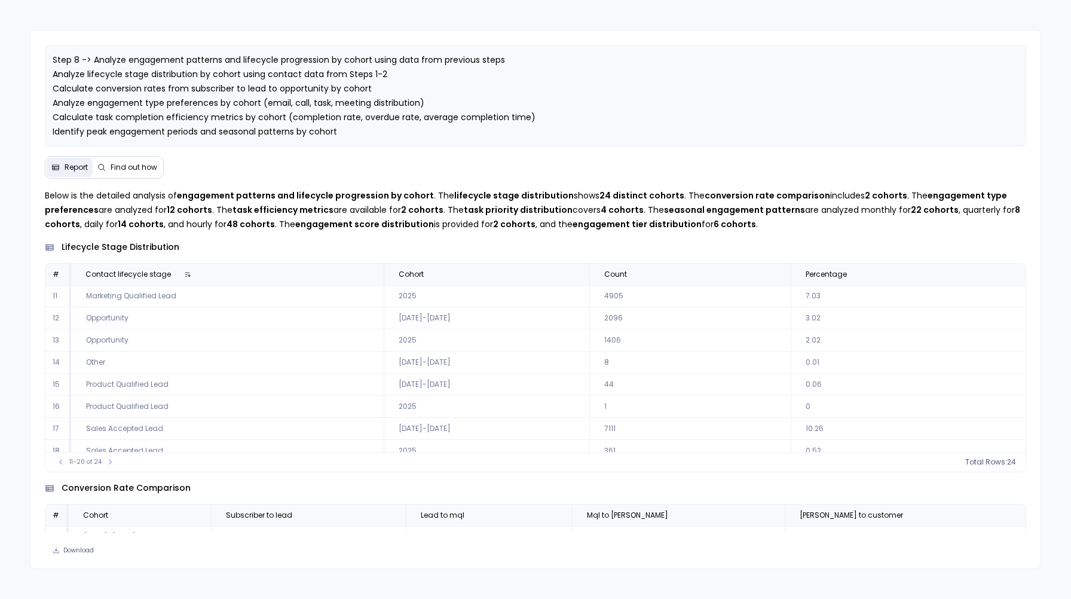
scroll to position [54, 0]
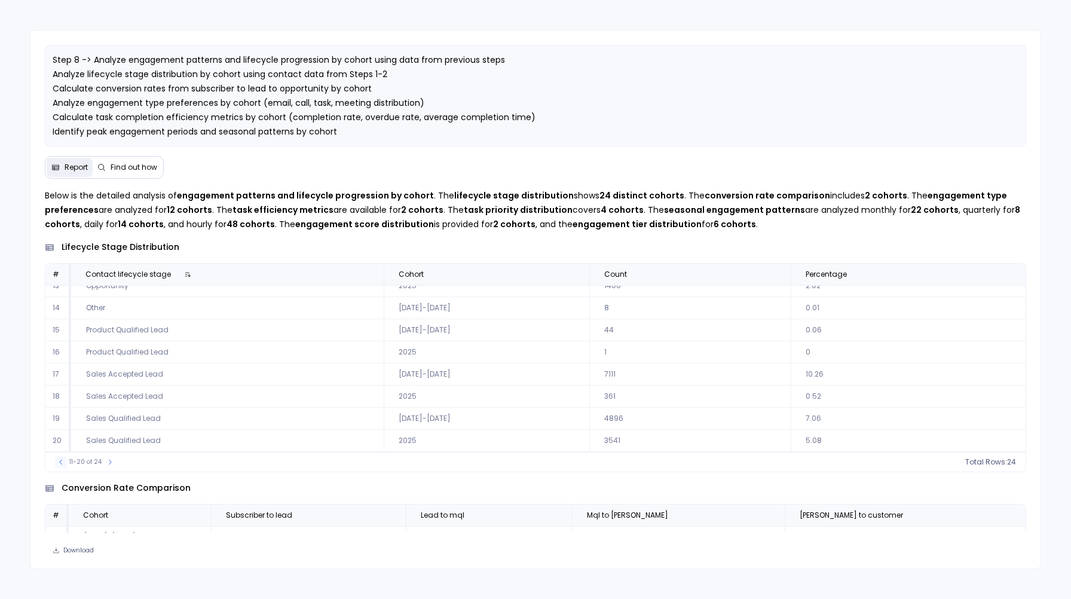
click at [62, 462] on icon at bounding box center [60, 462] width 7 height 7
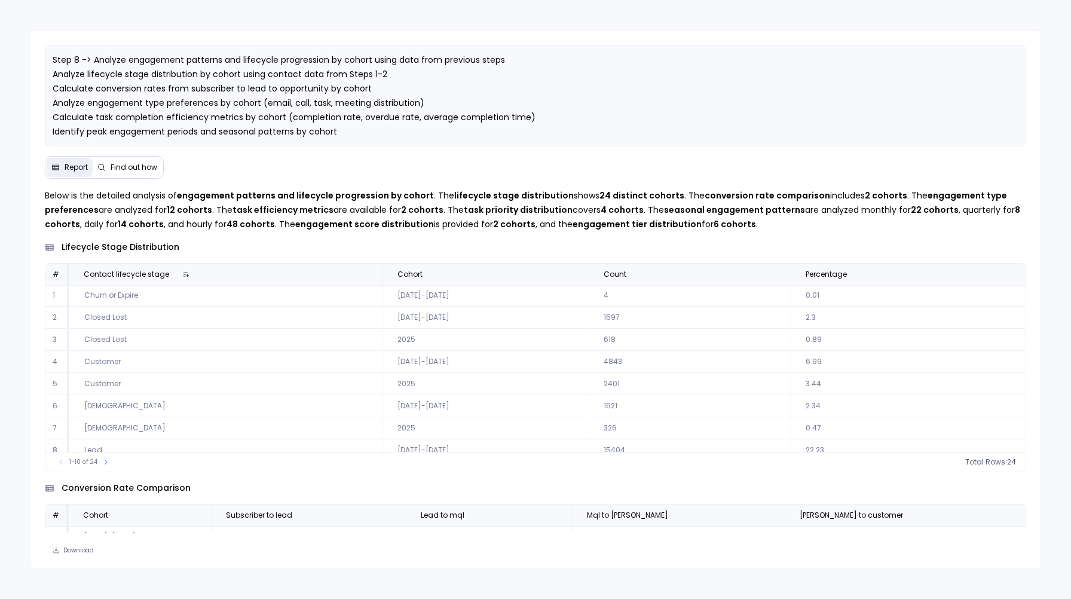
scroll to position [0, 0]
drag, startPoint x: 88, startPoint y: 364, endPoint x: 111, endPoint y: 382, distance: 29.8
click at [111, 382] on tbody "1 Churn or Expire 2023-2024 4 0.01 2 Closed Lost 2023-2024 1597 2.3 3 Closed Lo…" at bounding box center [535, 395] width 980 height 221
